Goal: Task Accomplishment & Management: Manage account settings

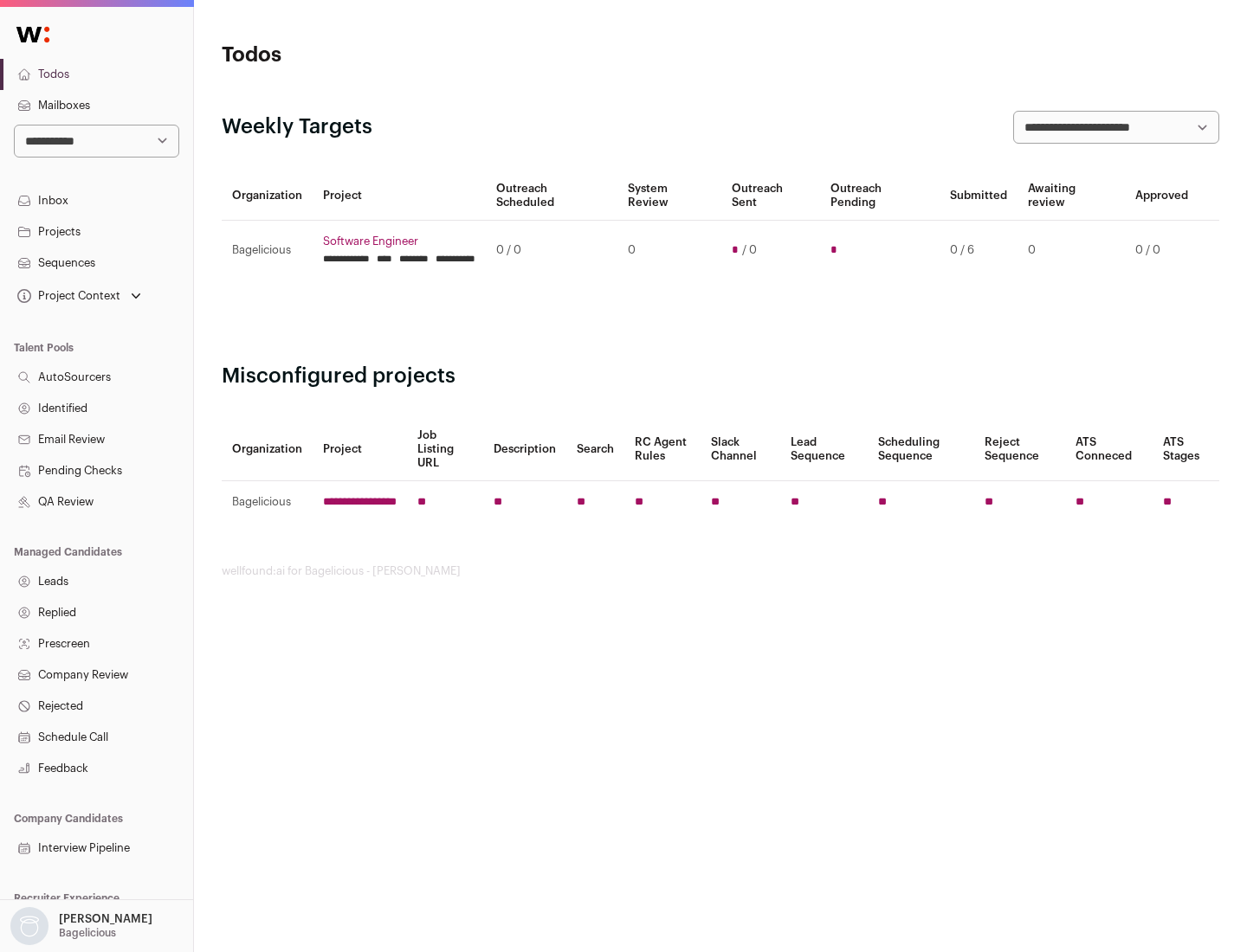
click at [96, 232] on link "Projects" at bounding box center [96, 232] width 193 height 31
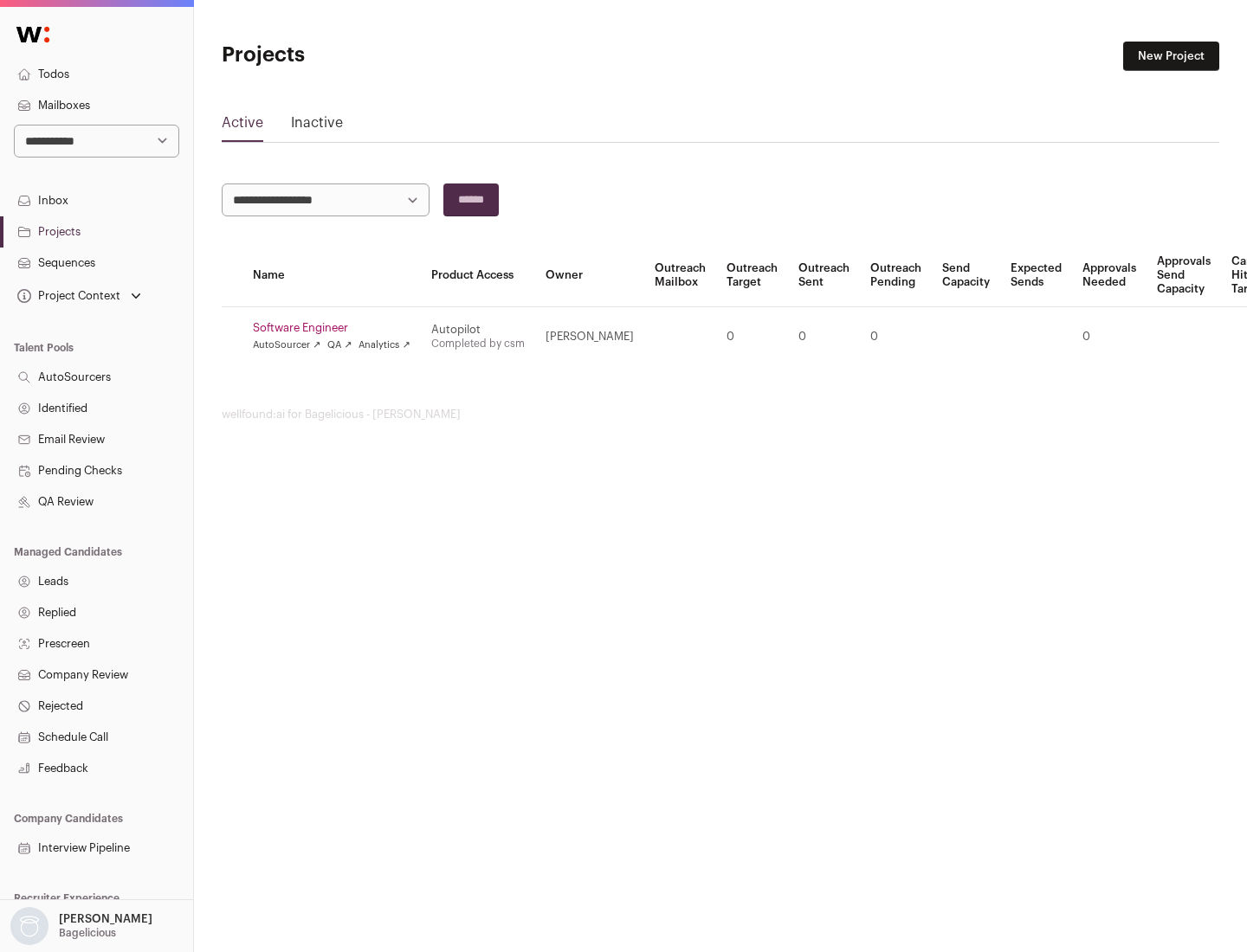
click at [337, 328] on link "Software Engineer" at bounding box center [331, 329] width 158 height 14
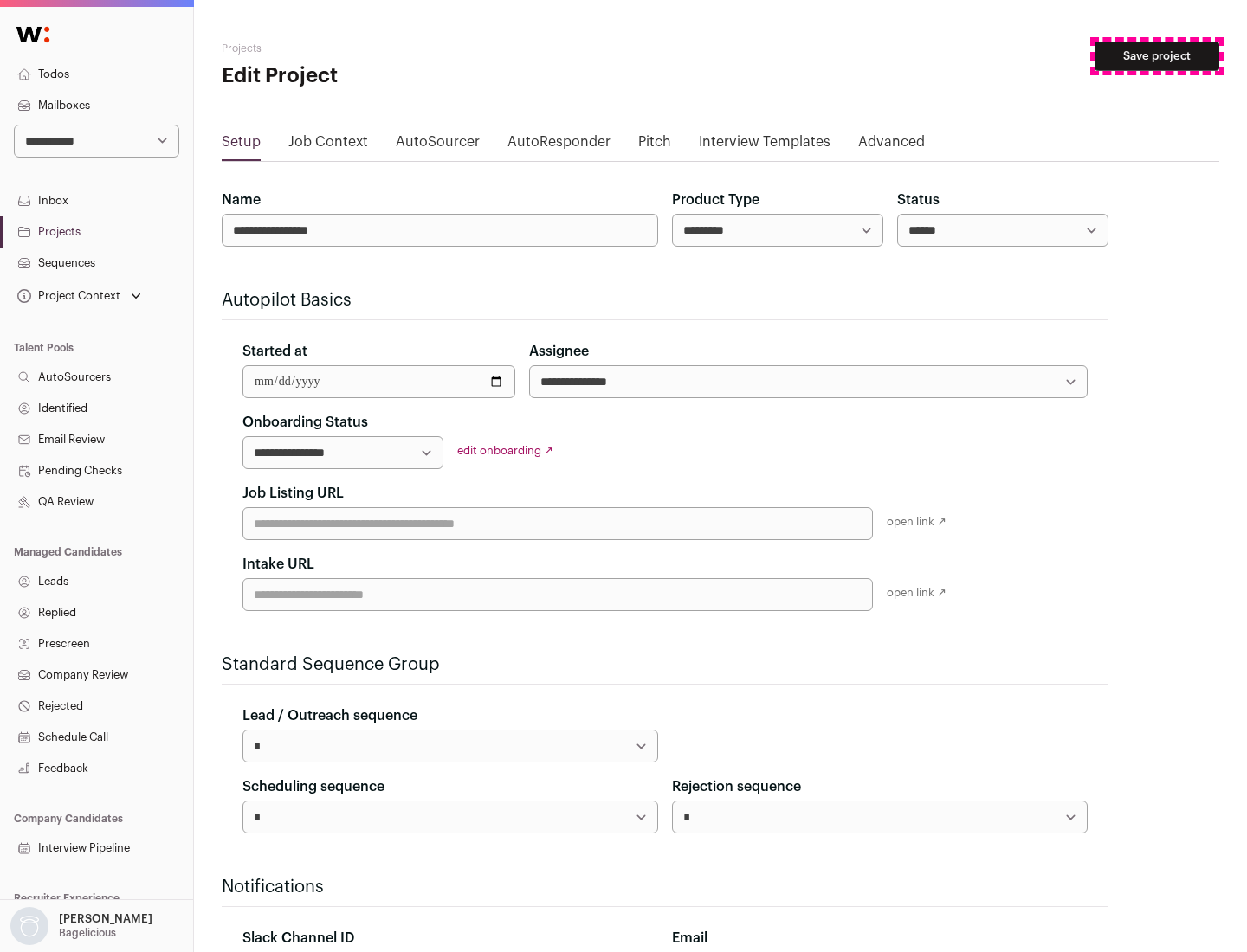
click at [1157, 56] on button "Save project" at bounding box center [1157, 56] width 125 height 29
